Goal: Task Accomplishment & Management: Manage account settings

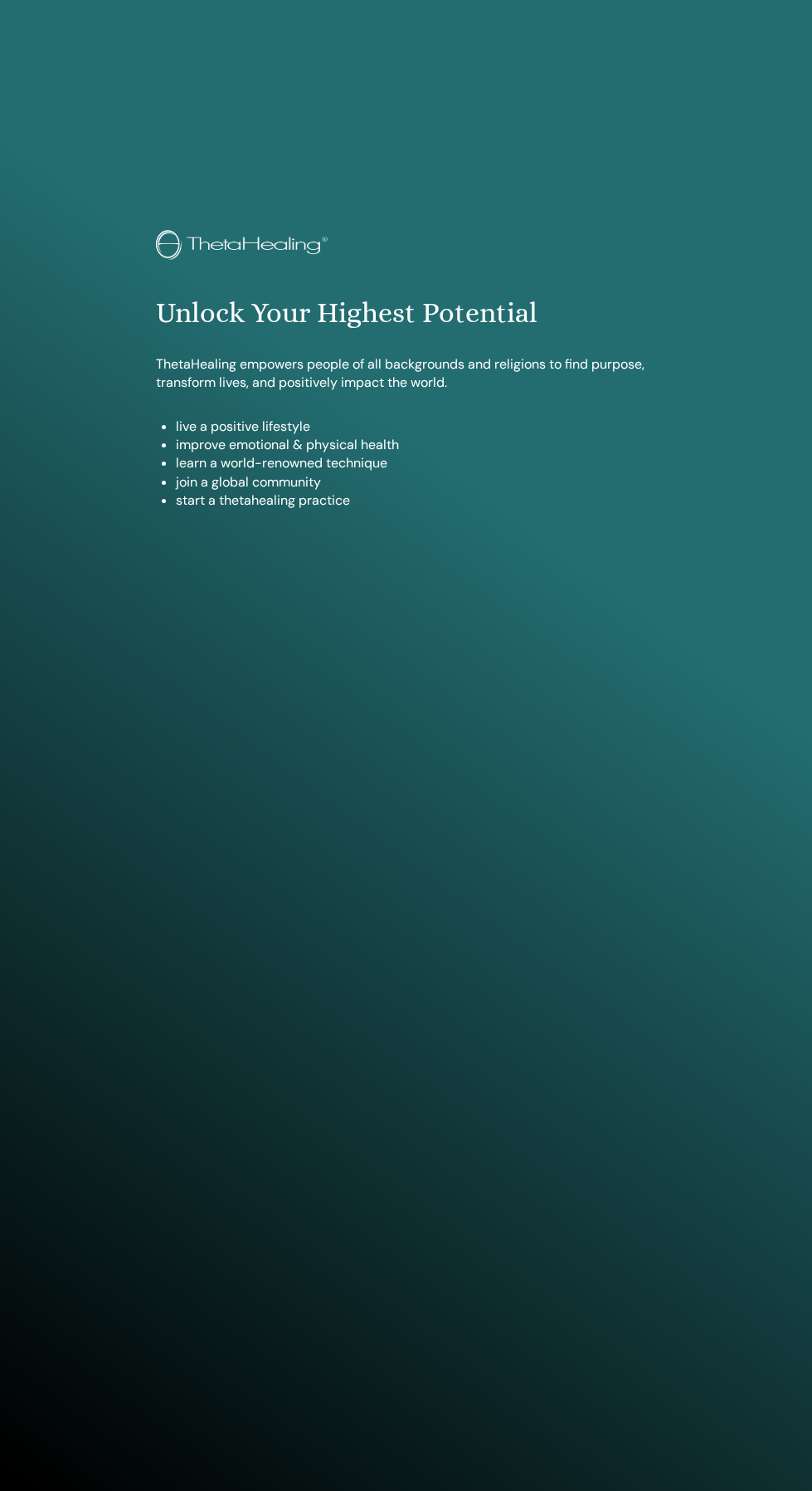
scroll to position [1355, 0]
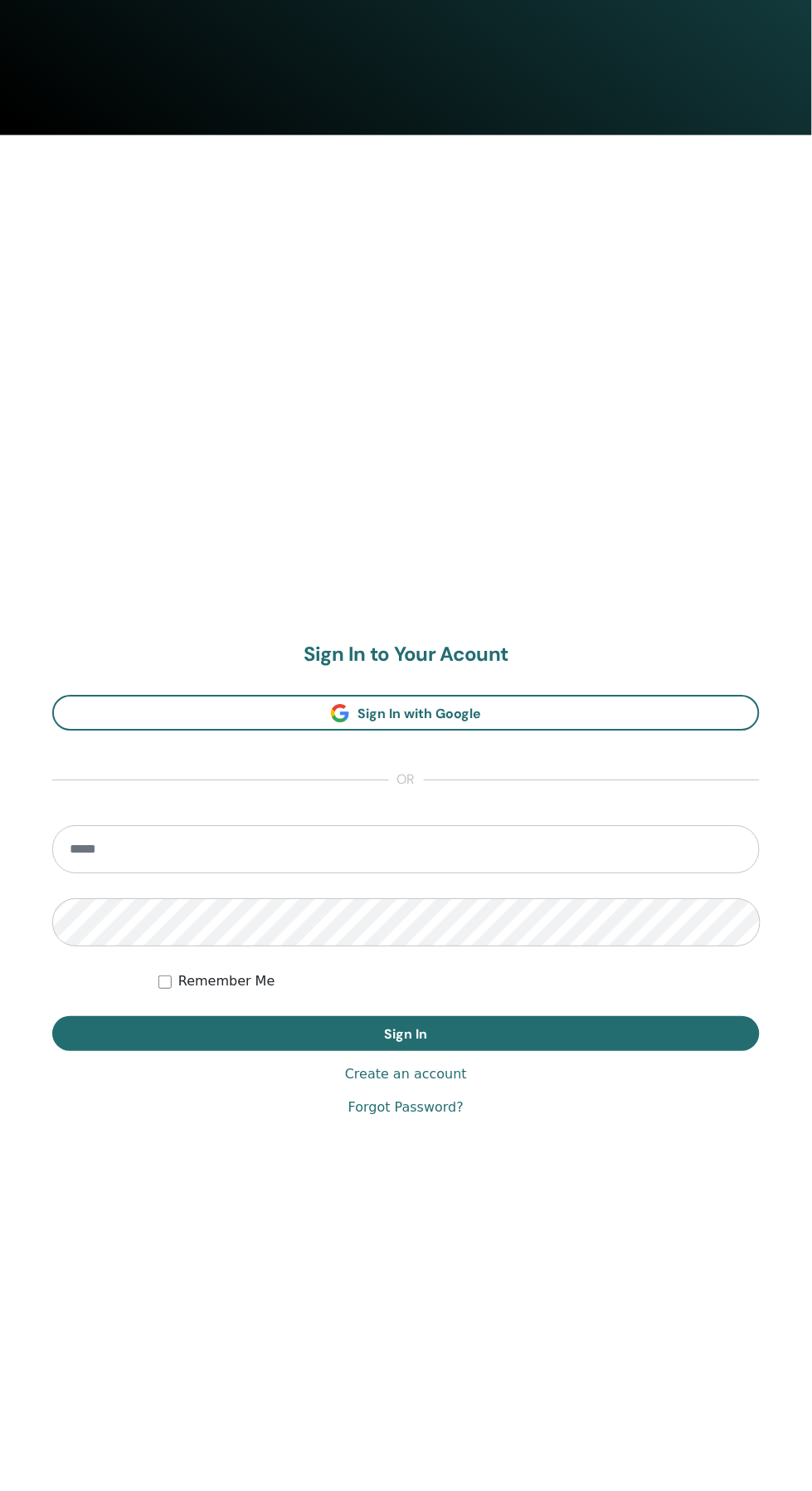
click at [555, 854] on input "email" at bounding box center [406, 850] width 708 height 48
type input "**********"
click at [52, 1017] on button "Sign In" at bounding box center [406, 1034] width 708 height 35
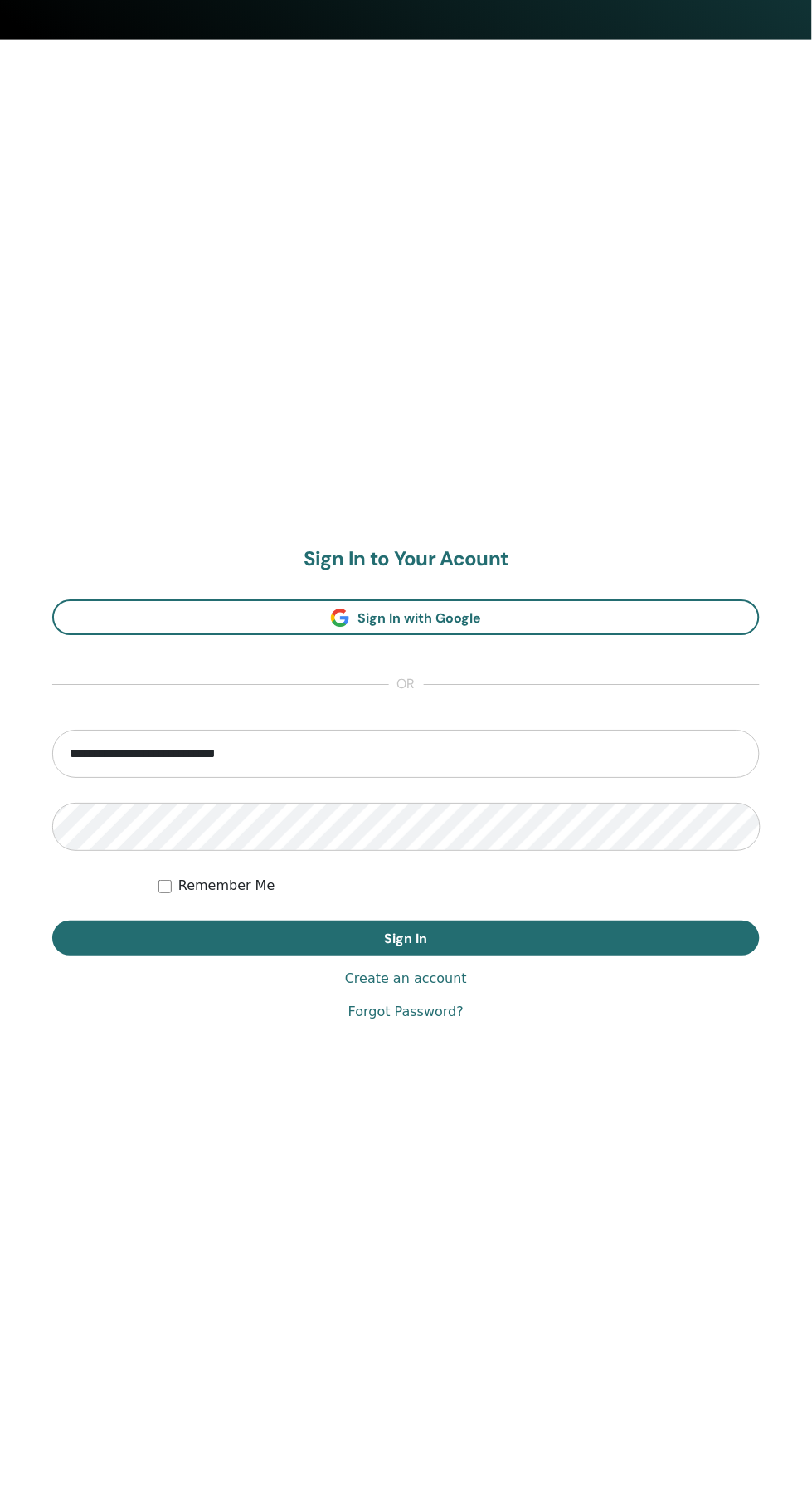
scroll to position [1474, 0]
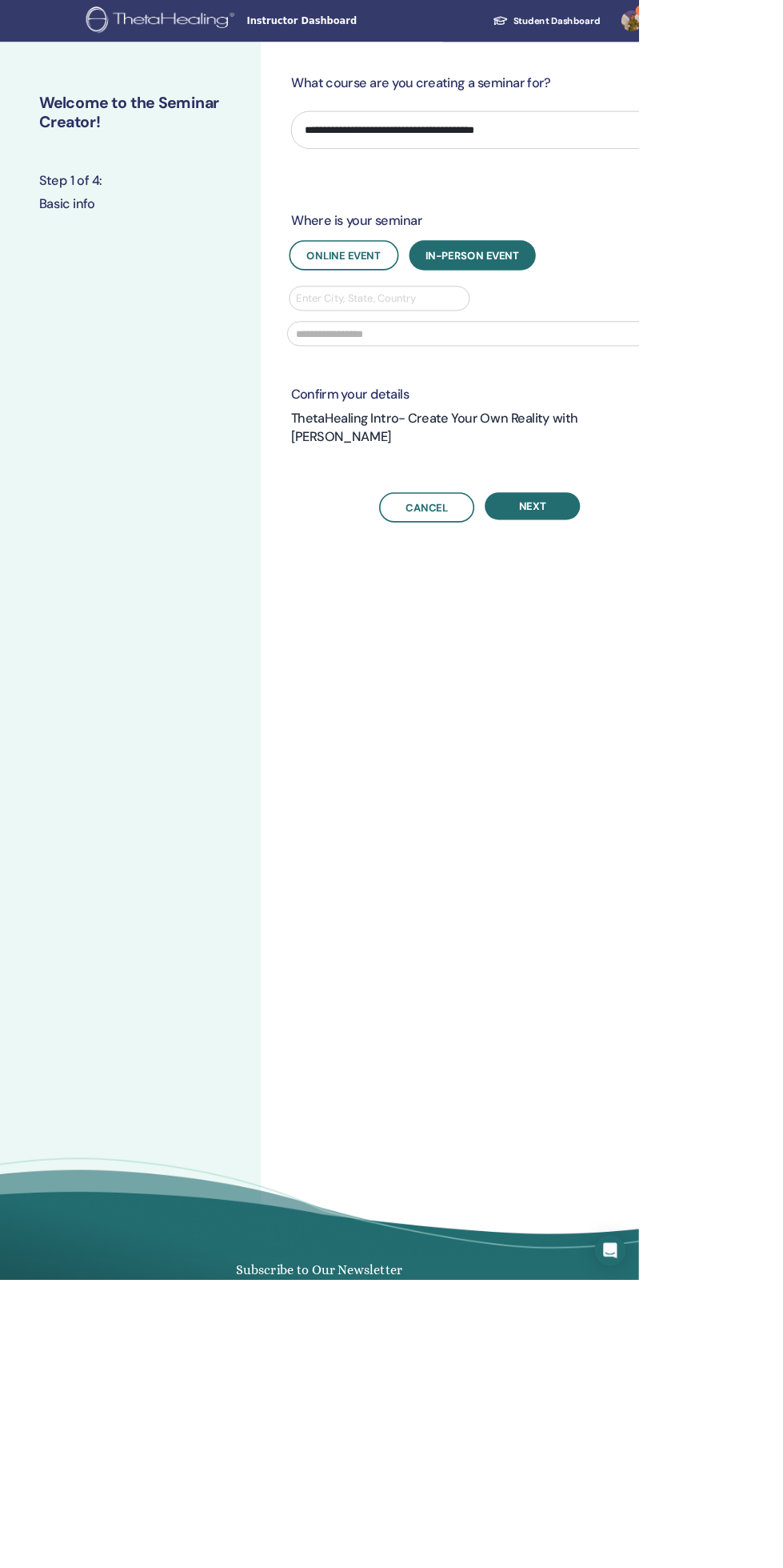
click at [782, 26] on link "1" at bounding box center [781, 25] width 65 height 51
click at [777, 279] on link "Notifications 1" at bounding box center [771, 275] width 155 height 26
